Goal: Task Accomplishment & Management: Use online tool/utility

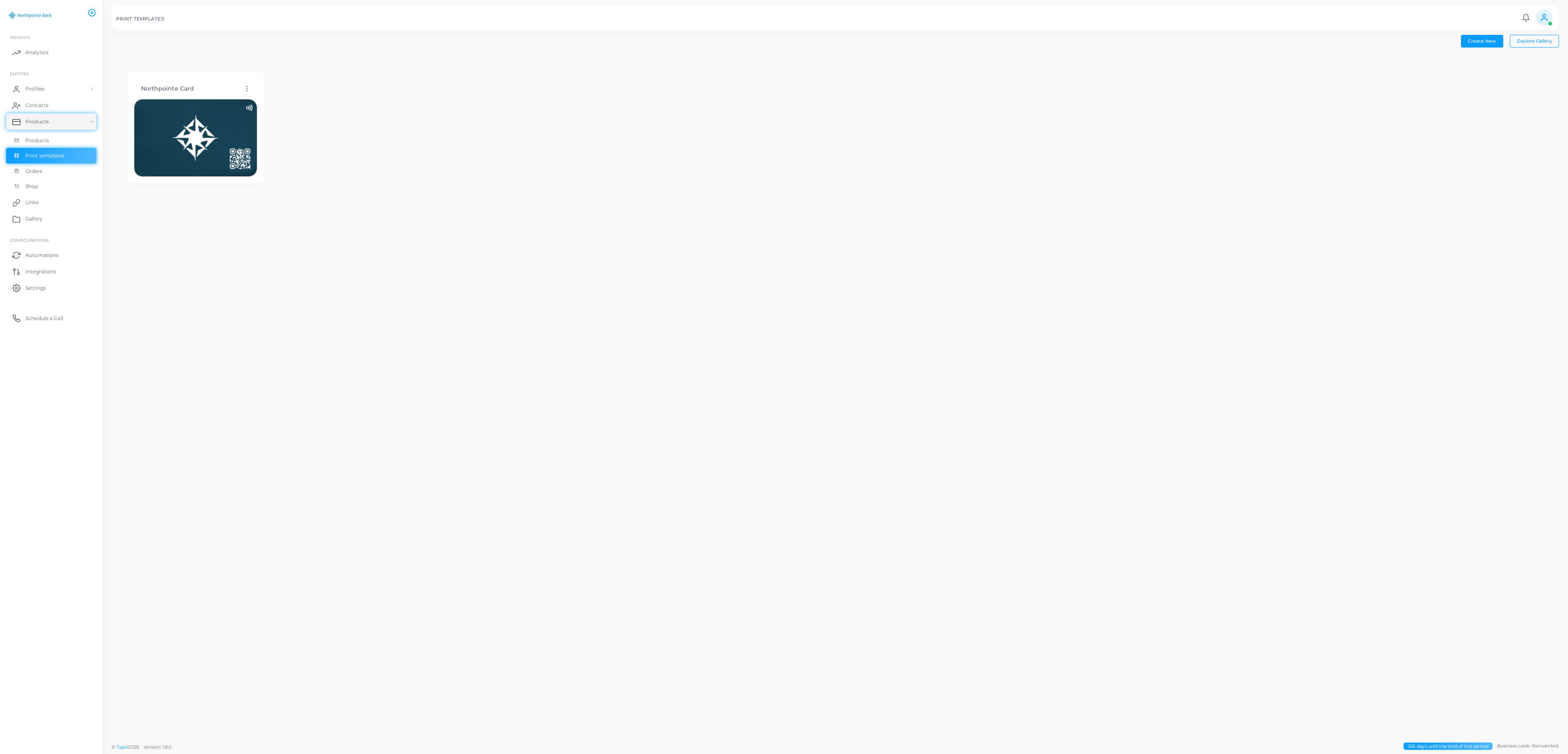
click at [203, 141] on img at bounding box center [195, 138] width 123 height 77
click at [243, 89] on icon at bounding box center [247, 88] width 7 height 7
click at [281, 100] on span "Edit Template" at bounding box center [275, 99] width 31 height 7
drag, startPoint x: 242, startPoint y: 83, endPoint x: 244, endPoint y: 91, distance: 8.2
click at [243, 89] on div "Northpointe Card Edit Template Assign template Duplicate Template Delete Templa…" at bounding box center [195, 89] width 123 height 21
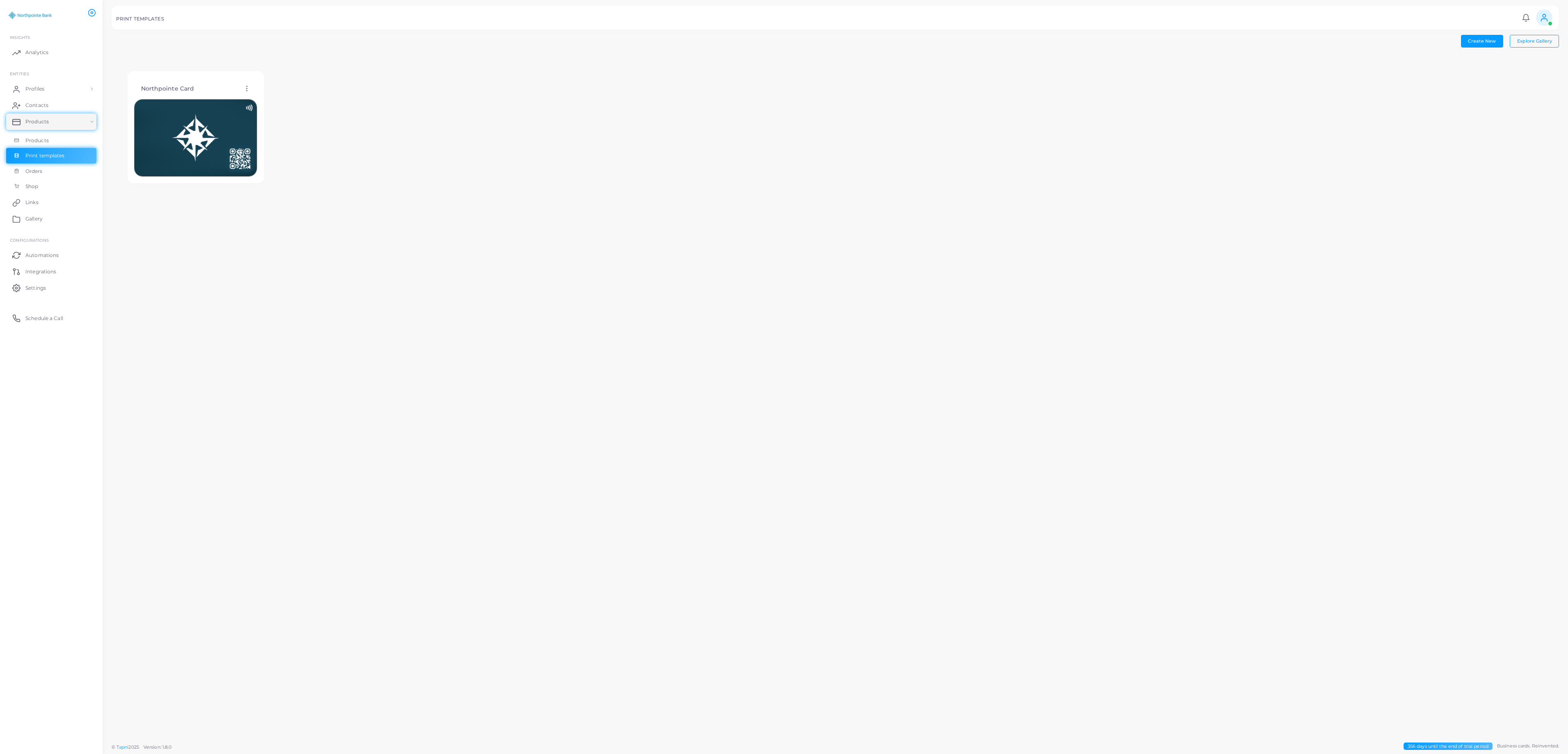
click at [244, 91] on icon at bounding box center [247, 88] width 7 height 7
click at [268, 98] on span "Edit Template" at bounding box center [277, 101] width 31 height 7
